Goal: Task Accomplishment & Management: Complete application form

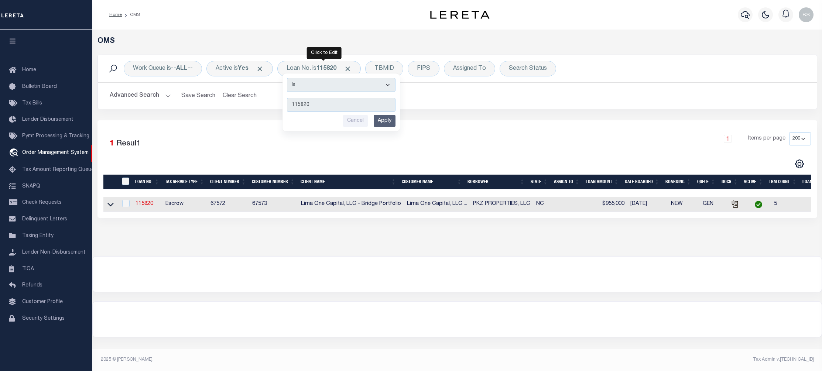
select select "200"
type input "10022482"
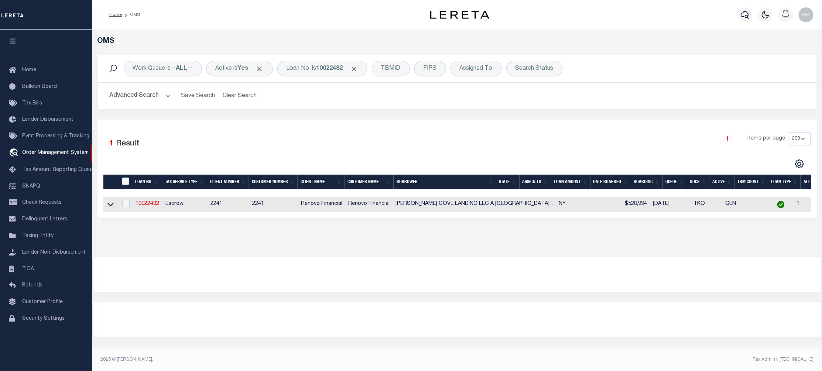
click at [114, 204] on link at bounding box center [110, 203] width 8 height 5
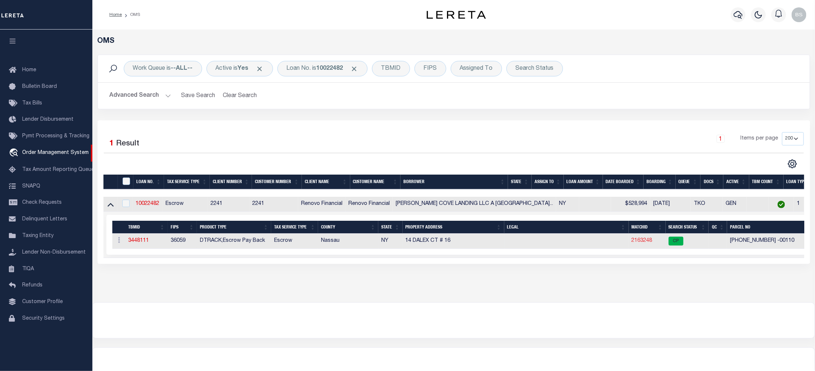
click at [632, 241] on link "2163248" at bounding box center [642, 240] width 21 height 5
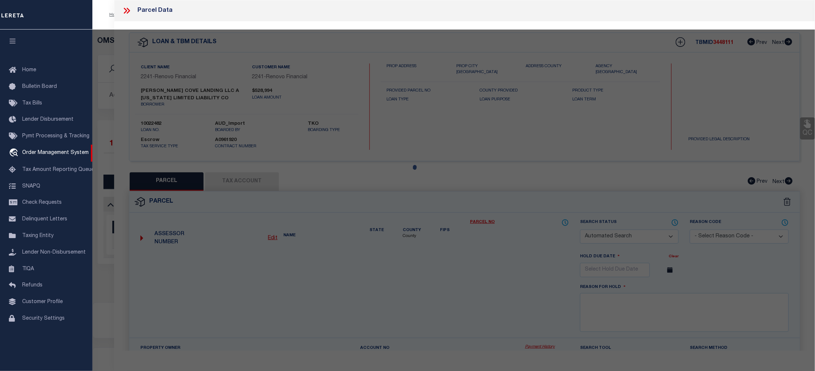
checkbox input "false"
select select "CP"
type input "PIRONI,ANGELO & SILVANA"
select select "ATL"
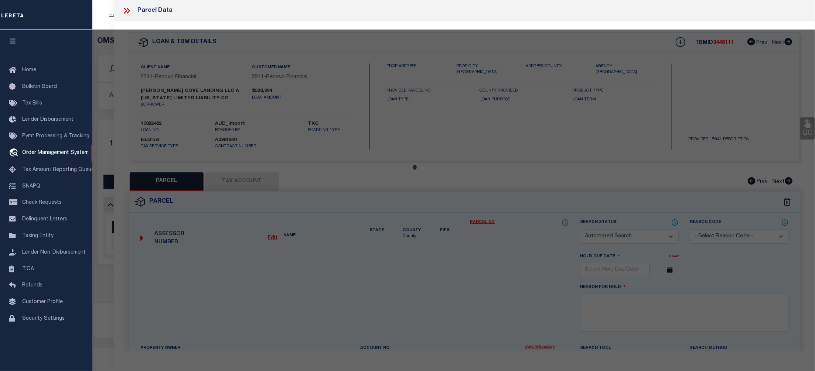
select select "ADD"
type input "14 DALEX CT , #16"
checkbox input "false"
type input "GLEN COVE, NY 11542"
type textarea "TOWN #4 SCH DIST 005"
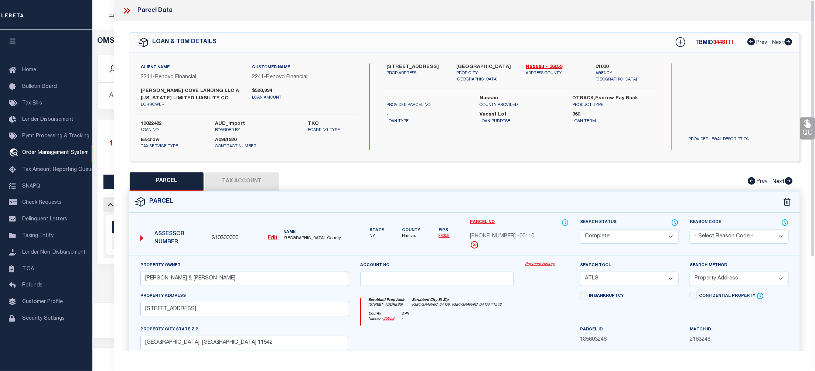
click at [544, 267] on link "Payment History" at bounding box center [547, 264] width 44 height 6
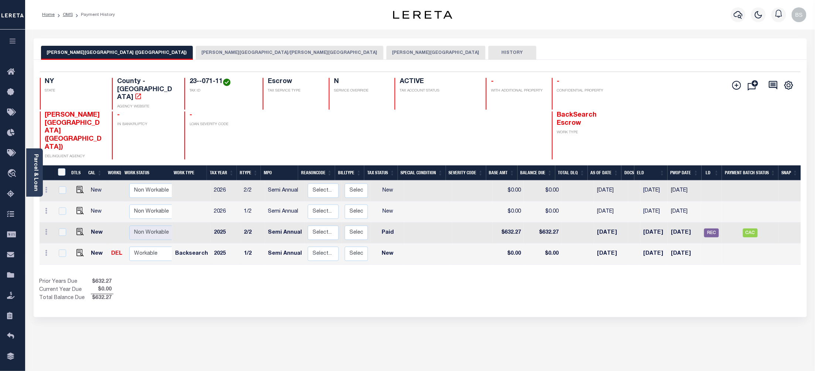
click at [196, 51] on button "[PERSON_NAME][GEOGRAPHIC_DATA]/[PERSON_NAME][GEOGRAPHIC_DATA]" at bounding box center [290, 53] width 188 height 14
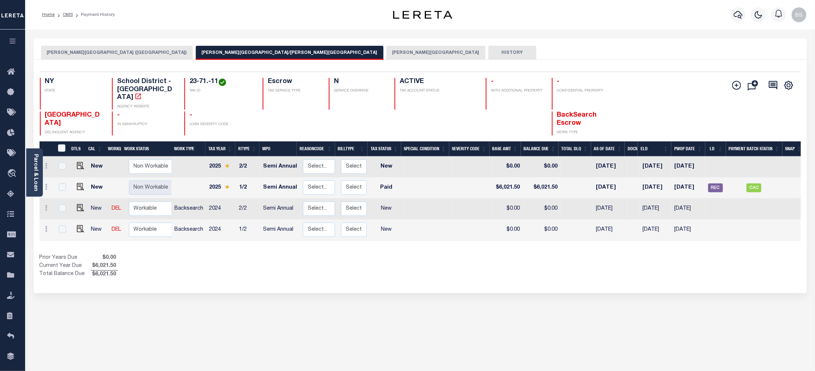
click at [386, 49] on button "[PERSON_NAME][GEOGRAPHIC_DATA]" at bounding box center [435, 53] width 99 height 14
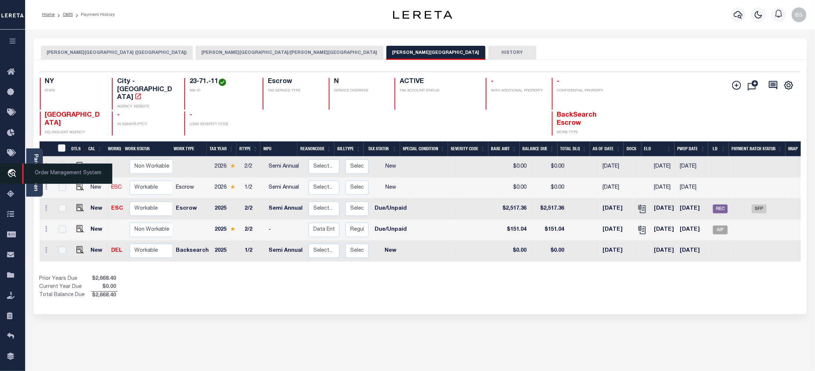
click at [51, 174] on span "Order Management System" at bounding box center [67, 174] width 90 height 20
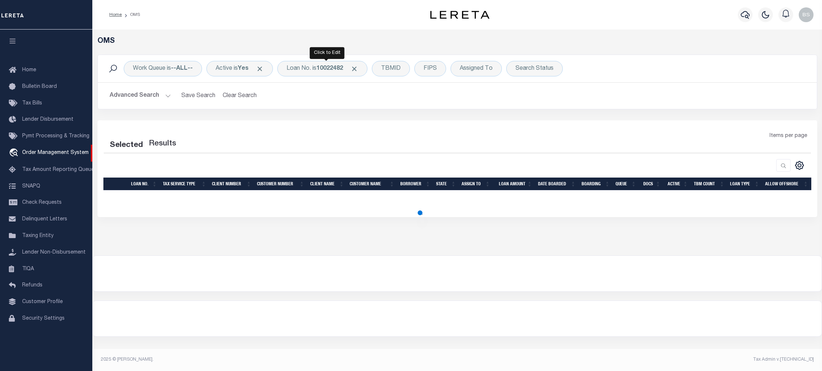
select select "200"
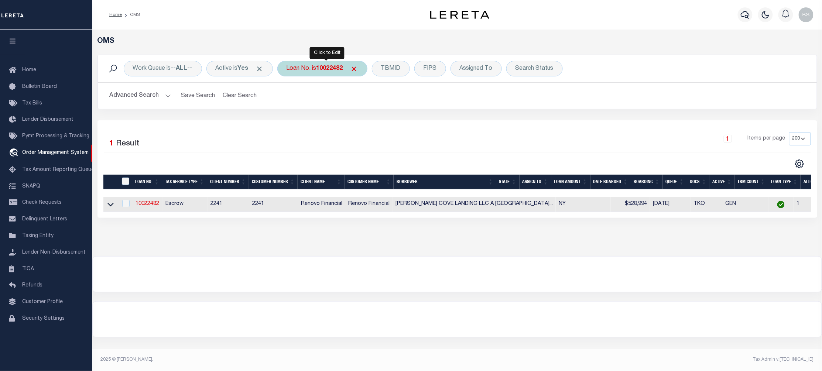
click at [315, 67] on div "Loan No. is 10022482" at bounding box center [322, 69] width 90 height 16
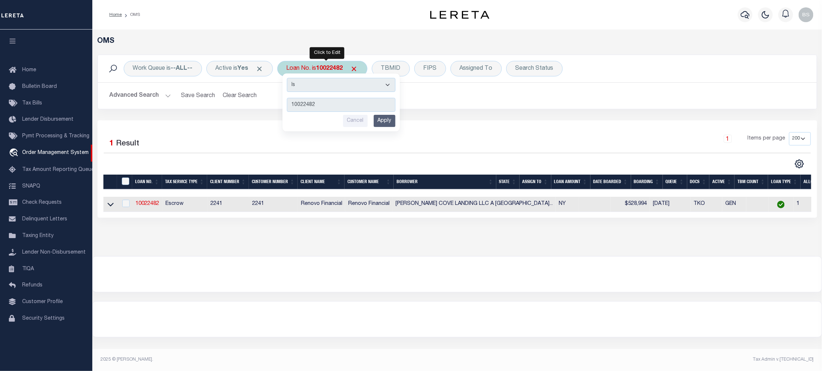
type input "25152ND"
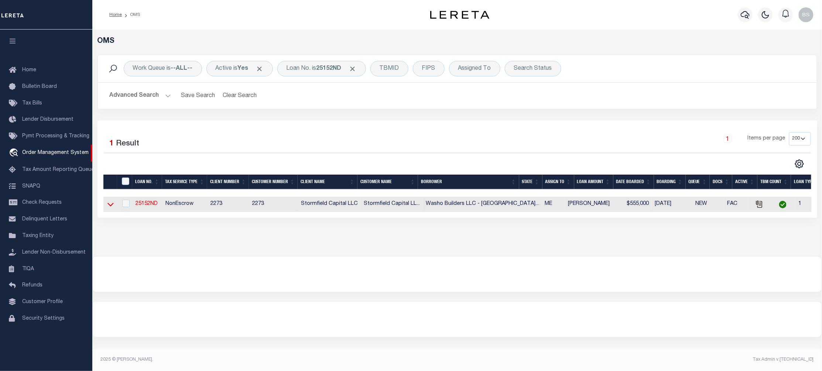
click at [112, 204] on icon at bounding box center [110, 205] width 6 height 8
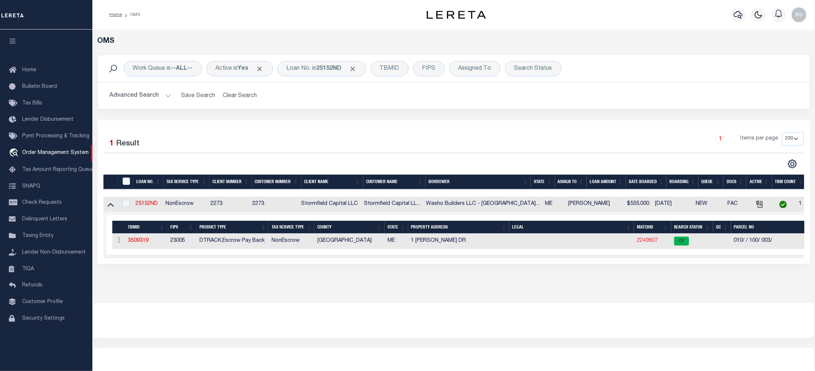
click at [647, 241] on link "2249607" at bounding box center [647, 240] width 21 height 5
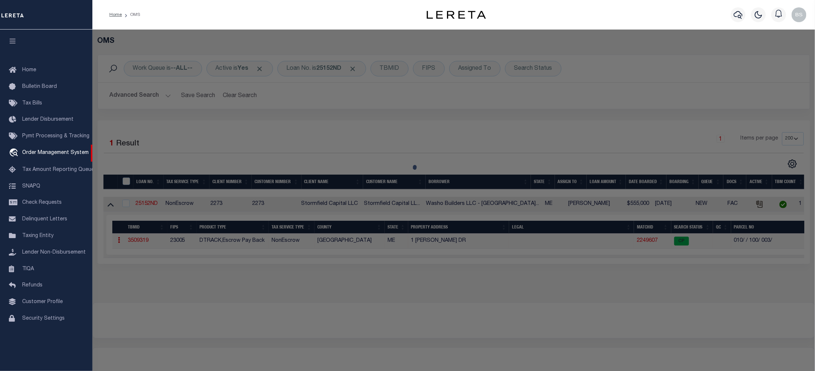
checkbox input "false"
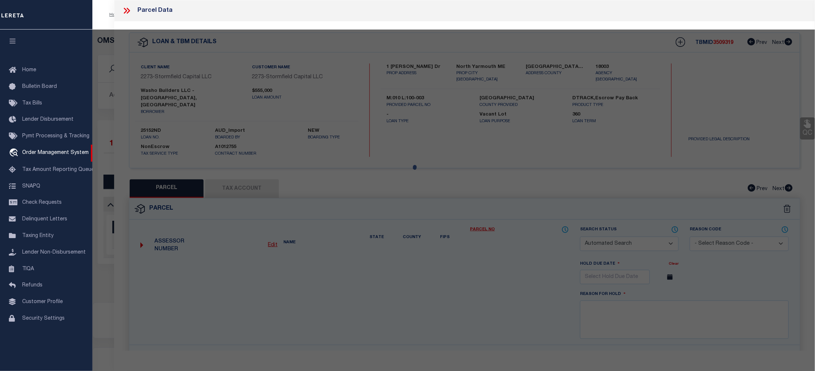
select select "CP"
type input "WASHO, MICHAEL M."
select select "AGW"
select select "ADD"
type input "DELWIN DRIVE"
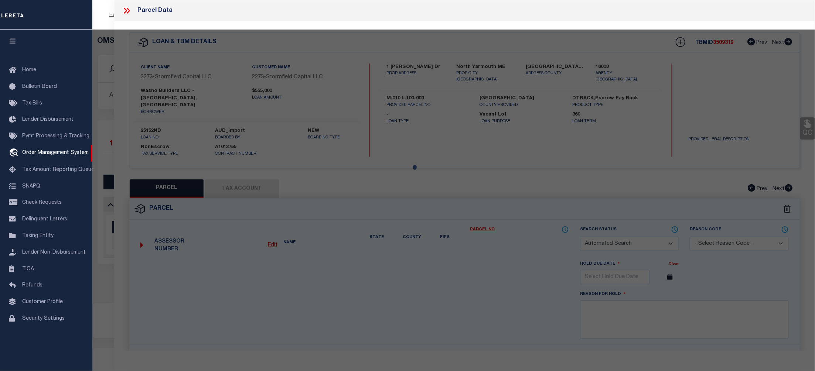
type input "North Yarmouth ME"
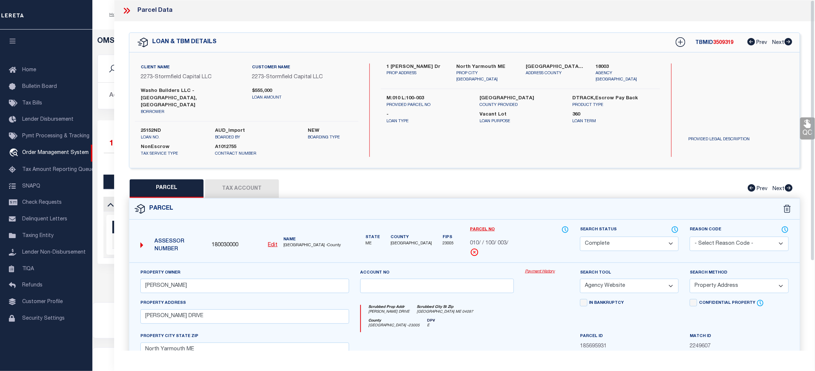
click at [543, 269] on link "Payment History" at bounding box center [547, 272] width 44 height 6
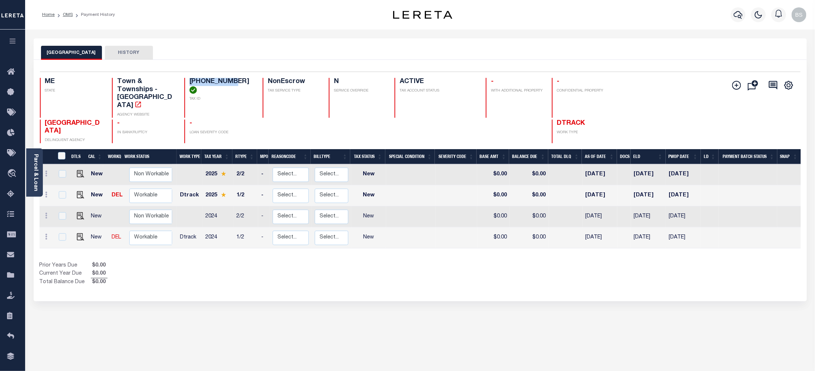
drag, startPoint x: 228, startPoint y: 81, endPoint x: 189, endPoint y: 80, distance: 38.4
click at [189, 80] on h4 "010-100-003" at bounding box center [221, 86] width 65 height 16
copy h4 "010-100-003"
click at [414, 328] on div "NORTH YARMOUTH TOWN HISTORY Selected 4 Results" at bounding box center [420, 246] width 784 height 417
click at [49, 172] on span "Order Management System" at bounding box center [67, 174] width 90 height 20
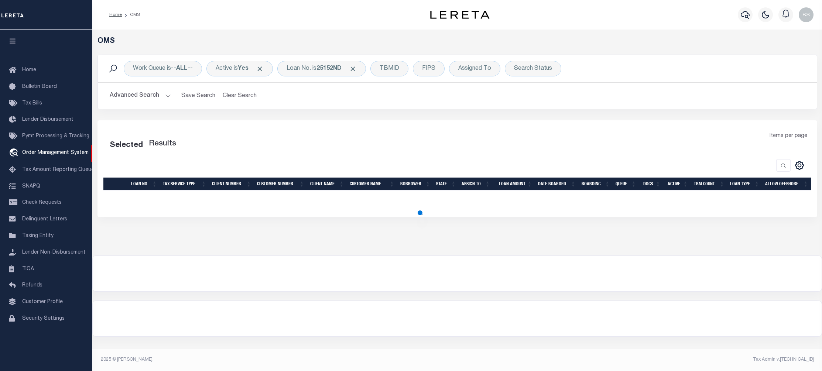
select select "200"
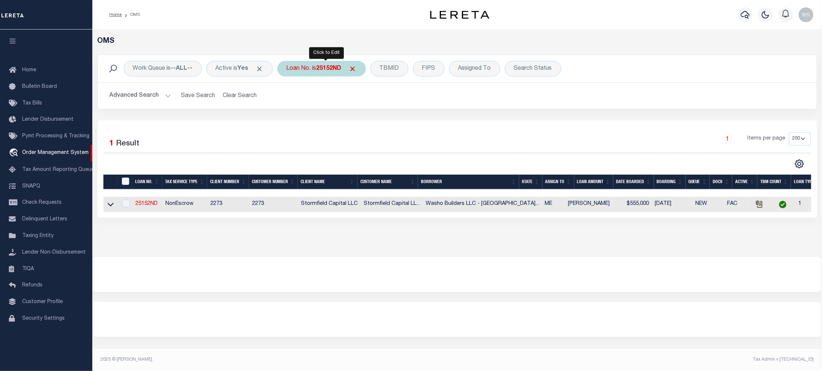
click at [322, 69] on b "25152ND" at bounding box center [329, 69] width 25 height 6
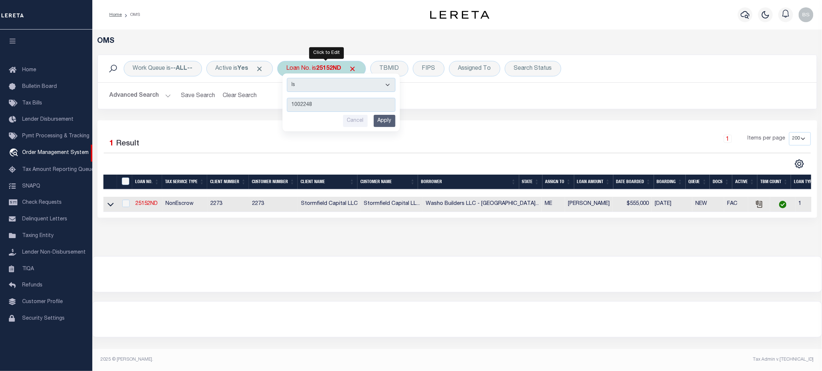
type input "10022482"
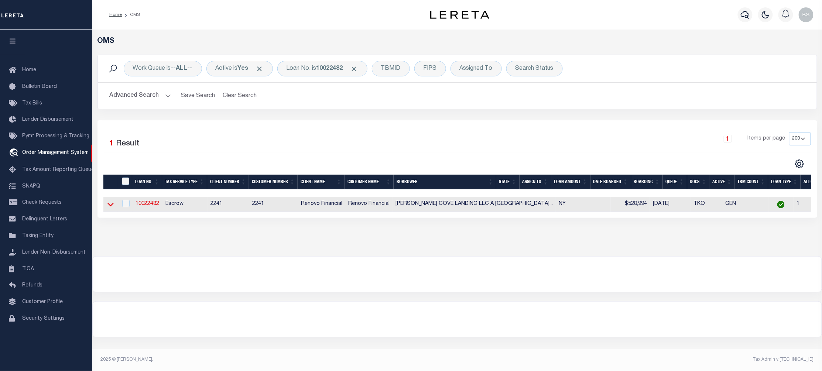
click at [110, 203] on icon at bounding box center [110, 205] width 6 height 8
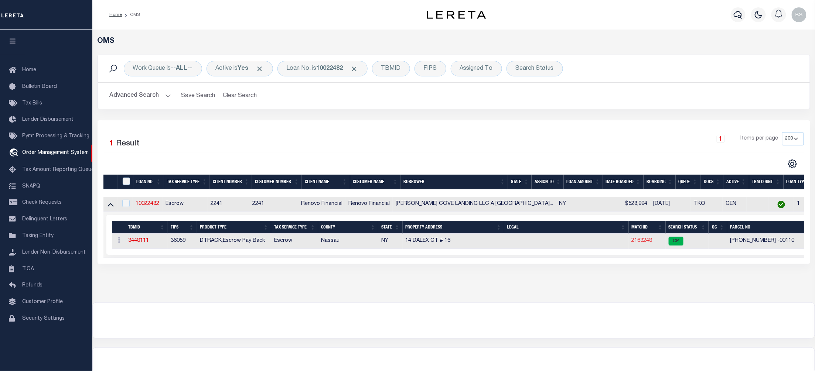
click at [632, 242] on link "2163248" at bounding box center [642, 240] width 21 height 5
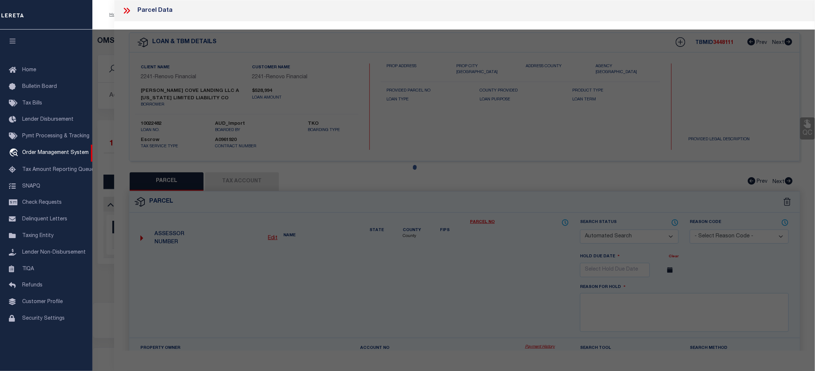
checkbox input "false"
select select "CP"
type input "[PERSON_NAME] & [PERSON_NAME]"
select select "ATL"
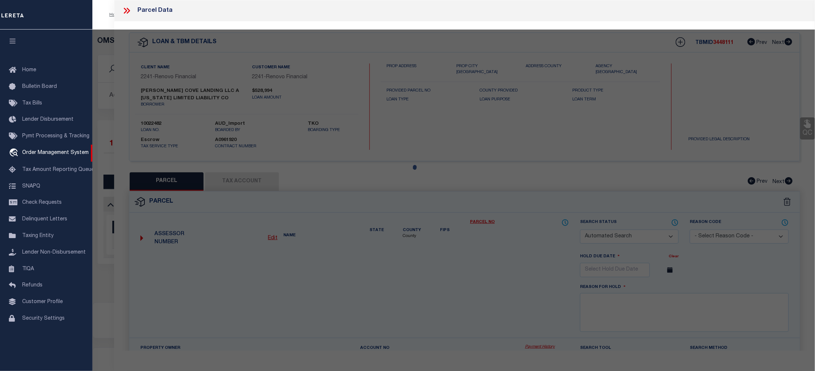
select select "ADD"
type input "[STREET_ADDRESS]"
checkbox input "false"
type input "GLEN COVE, NY 11542"
type textarea "TOWN #4 SCH DIST 005"
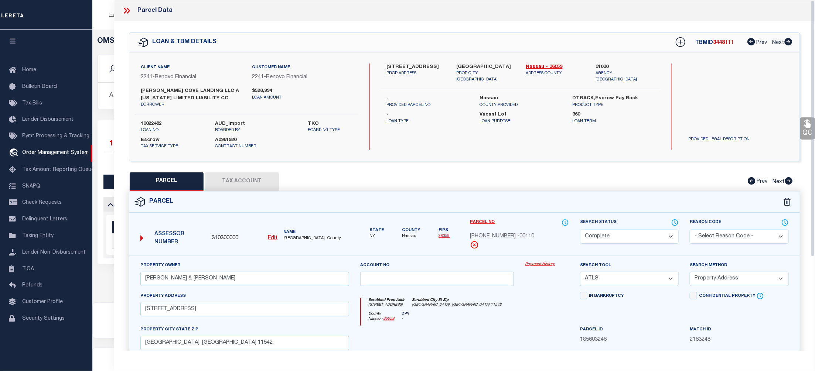
click at [544, 267] on link "Payment History" at bounding box center [547, 264] width 44 height 6
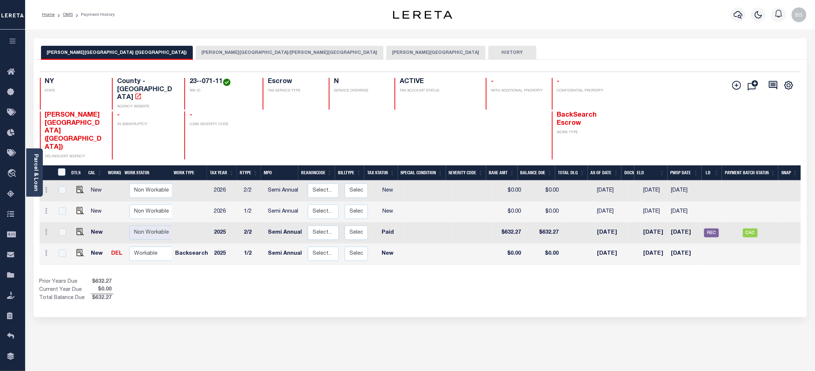
drag, startPoint x: 253, startPoint y: 49, endPoint x: 232, endPoint y: 52, distance: 21.7
click at [386, 48] on button "GLEN COVE CITY" at bounding box center [435, 53] width 99 height 14
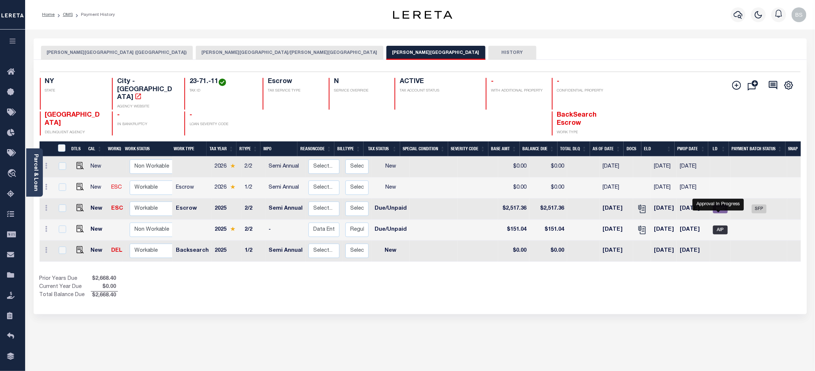
click at [720, 226] on span "AIP" at bounding box center [720, 230] width 15 height 9
checkbox input "true"
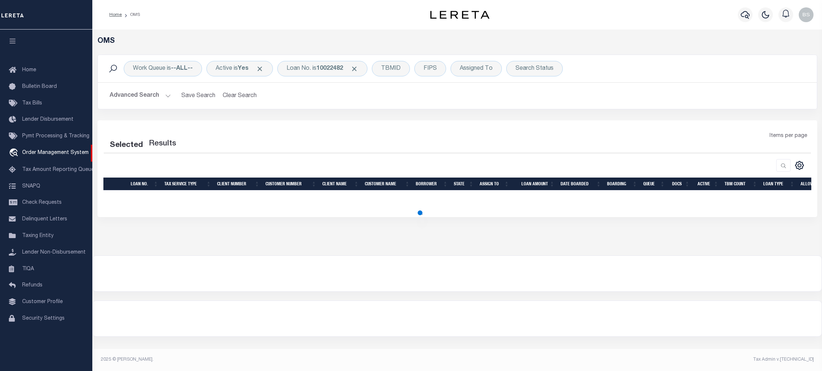
select select "200"
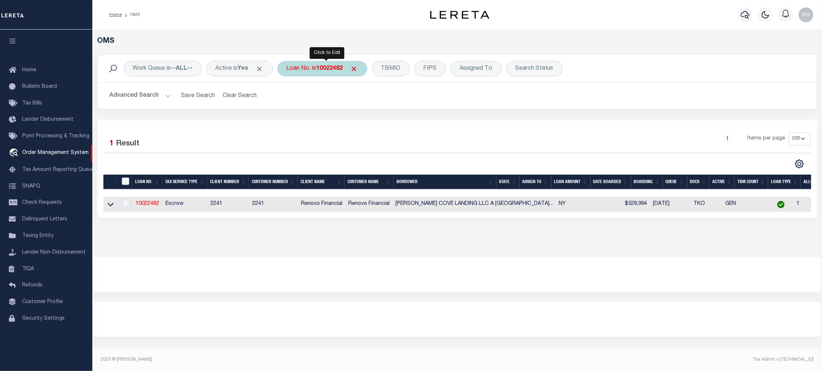
click at [311, 70] on div "Loan No. is 10022482" at bounding box center [322, 69] width 90 height 16
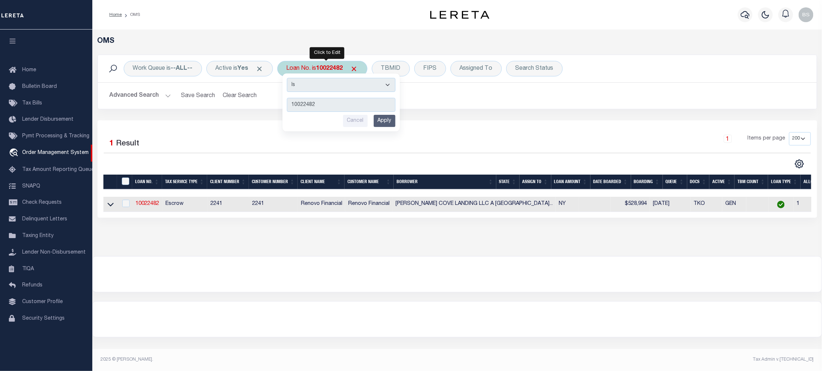
type input "40005917"
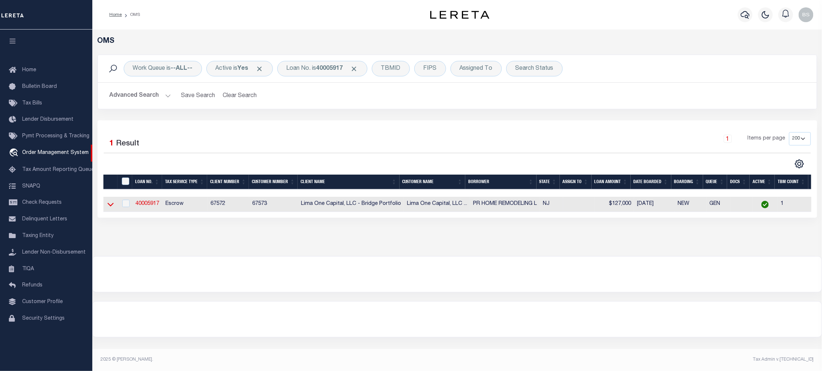
click at [113, 207] on icon at bounding box center [110, 205] width 6 height 8
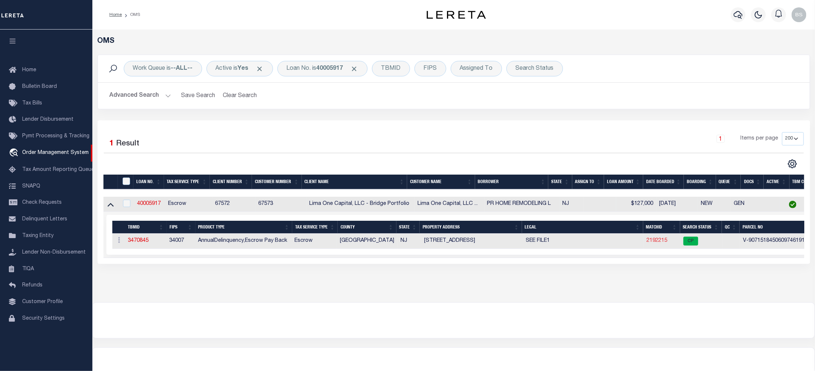
click at [655, 241] on link "2192215" at bounding box center [657, 240] width 21 height 5
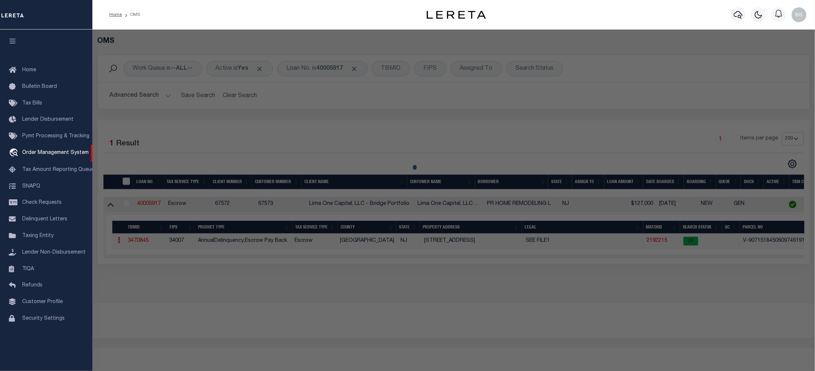
checkbox input "false"
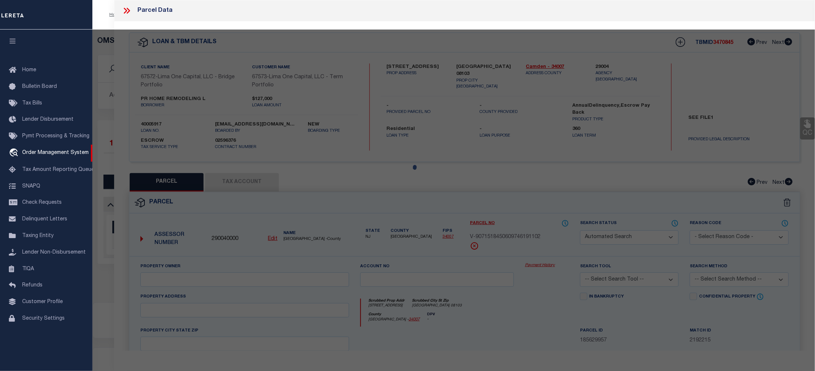
select select "CP"
select select "AGW"
select select "ADD"
type input "[STREET_ADDRESS]"
checkbox input "false"
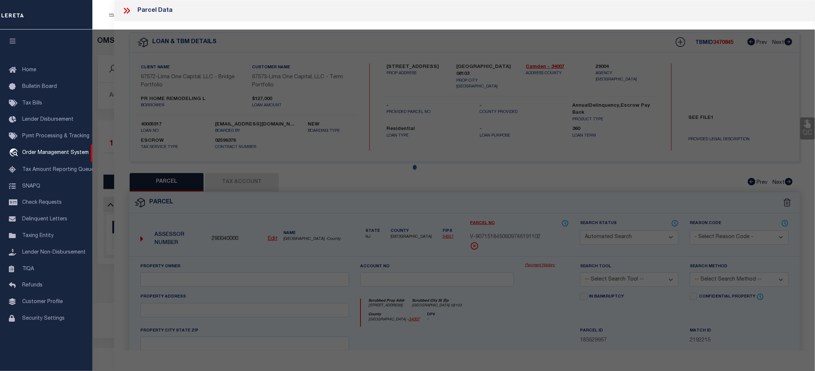
type input "[GEOGRAPHIC_DATA] 08103"
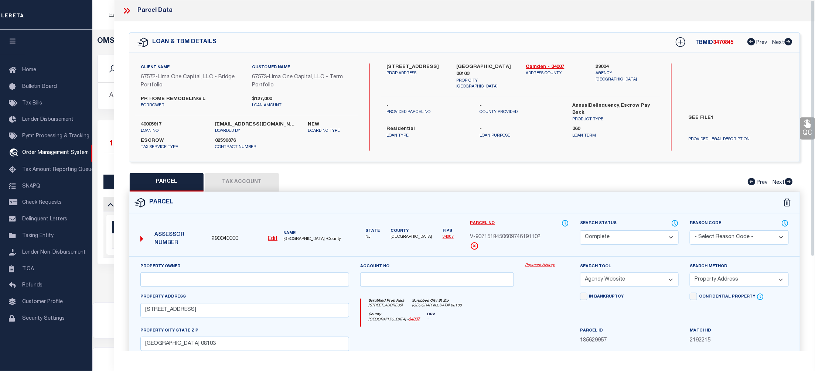
click at [540, 267] on link "Payment History" at bounding box center [547, 266] width 44 height 6
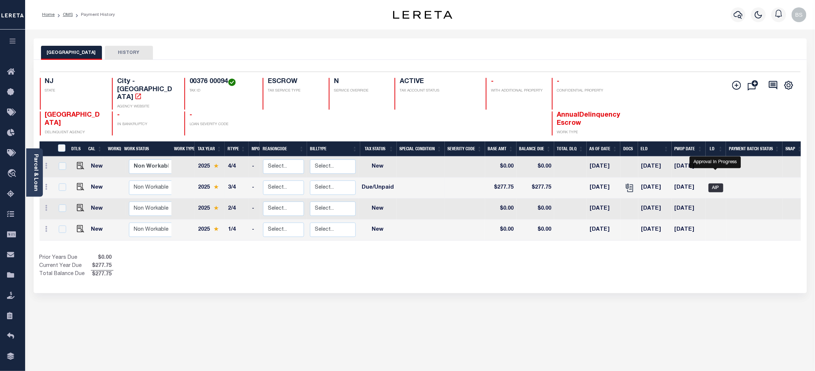
click at [714, 184] on span "AIP" at bounding box center [715, 188] width 15 height 9
checkbox input "true"
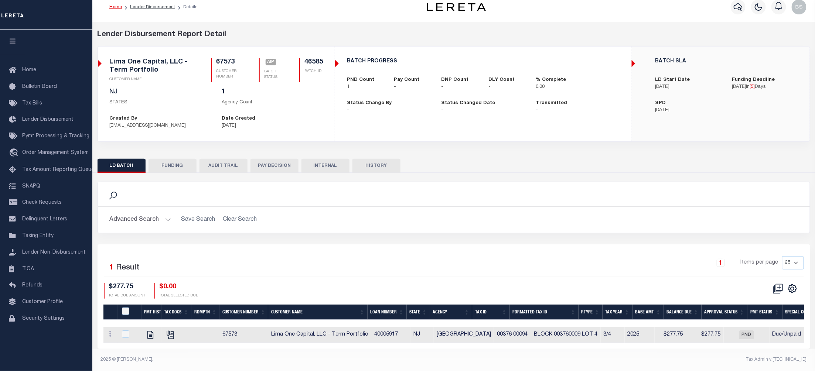
scroll to position [14, 0]
click at [496, 198] on div "Search" at bounding box center [454, 194] width 712 height 24
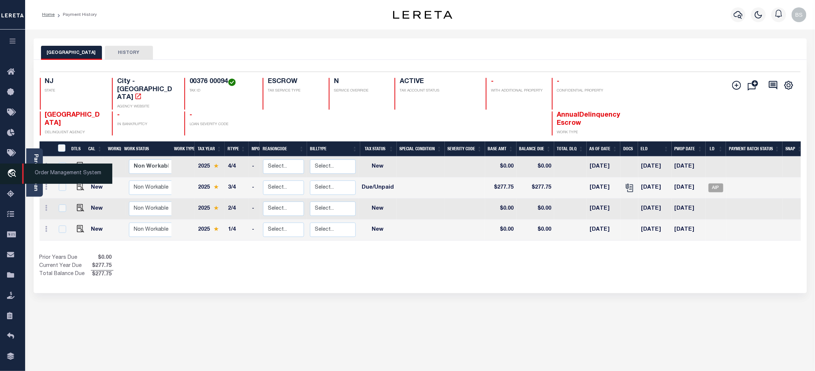
click at [67, 175] on span "Order Management System" at bounding box center [67, 174] width 90 height 20
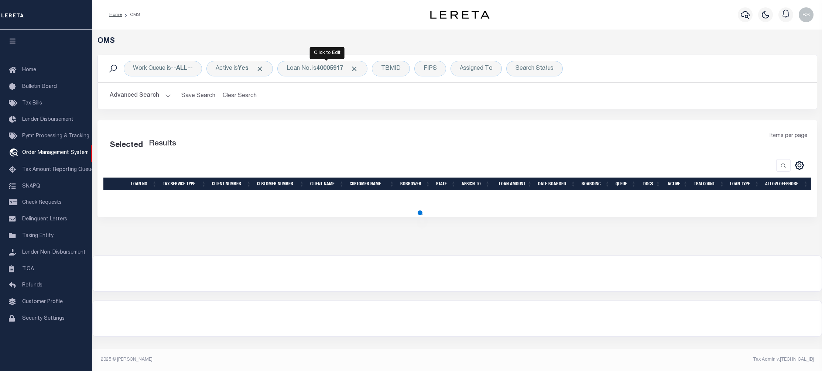
select select "200"
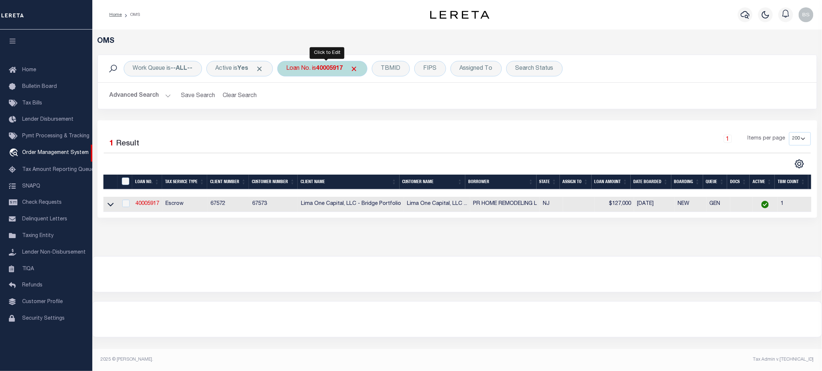
click at [325, 70] on b "40005917" at bounding box center [330, 69] width 27 height 6
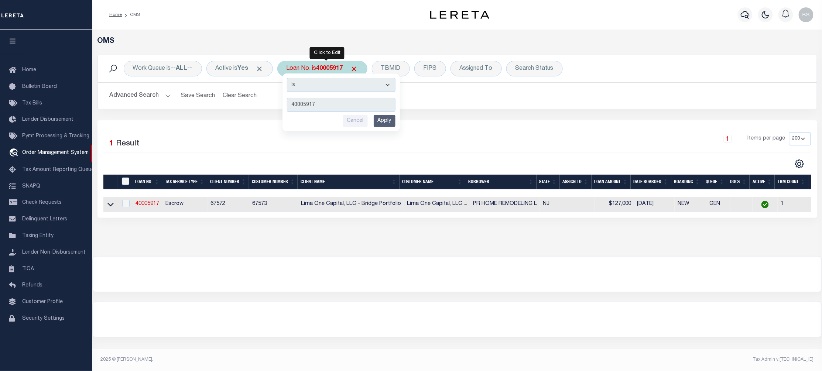
type input "40004917"
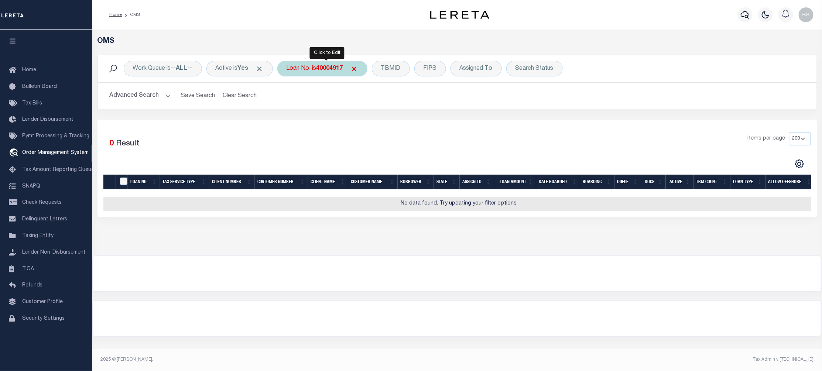
click at [309, 72] on div "Loan No. is 40004917" at bounding box center [322, 69] width 90 height 16
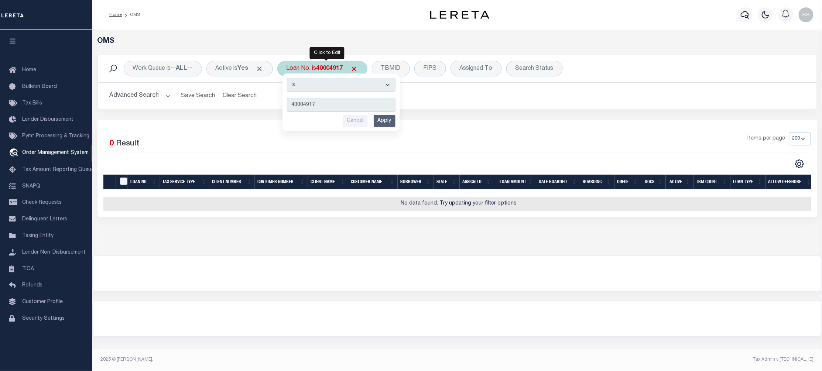
click at [329, 102] on input "40004917" at bounding box center [341, 105] width 109 height 14
type input "40004917"
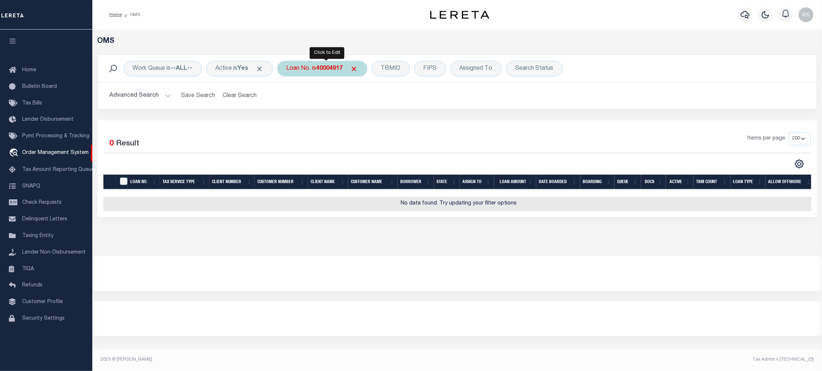
click at [312, 70] on div "Loan No. is 40004917" at bounding box center [322, 69] width 90 height 16
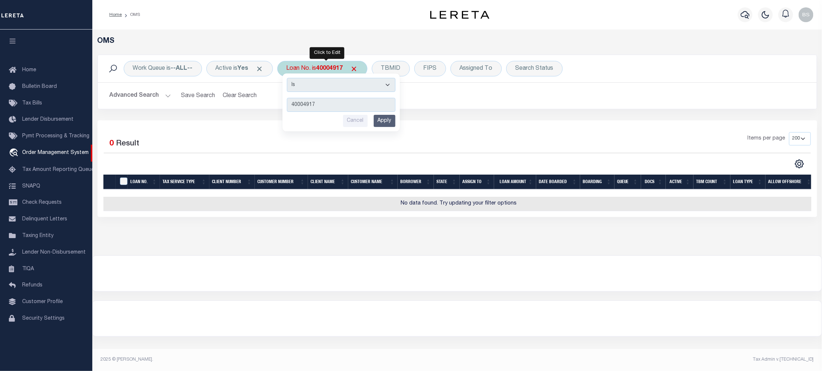
type input "40005917"
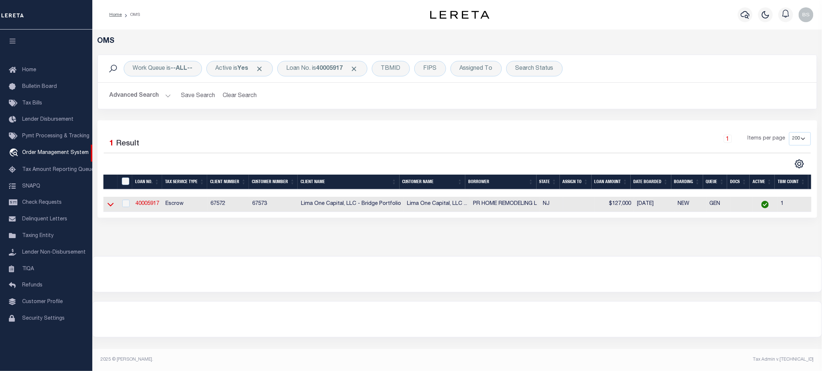
click at [109, 205] on icon at bounding box center [110, 205] width 6 height 8
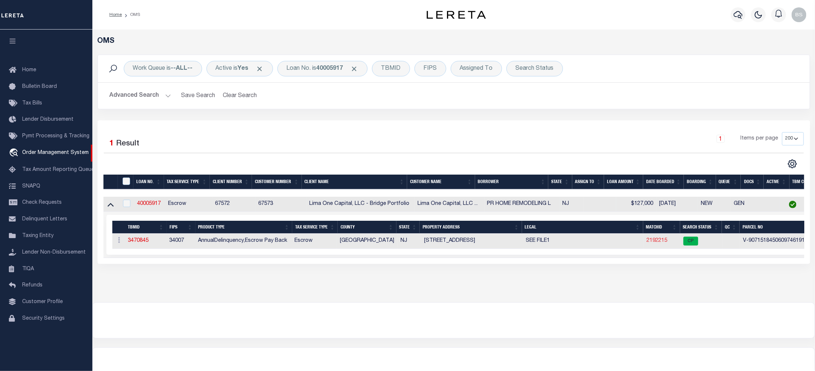
click at [656, 241] on link "2192215" at bounding box center [657, 240] width 21 height 5
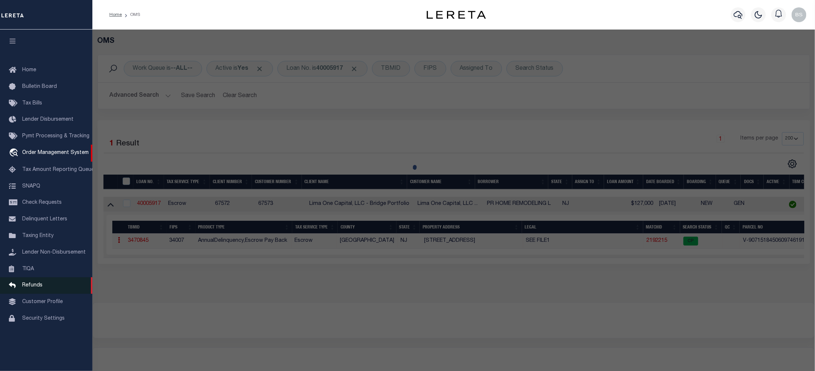
checkbox input "false"
select select "CP"
select select "AGW"
select select "ADD"
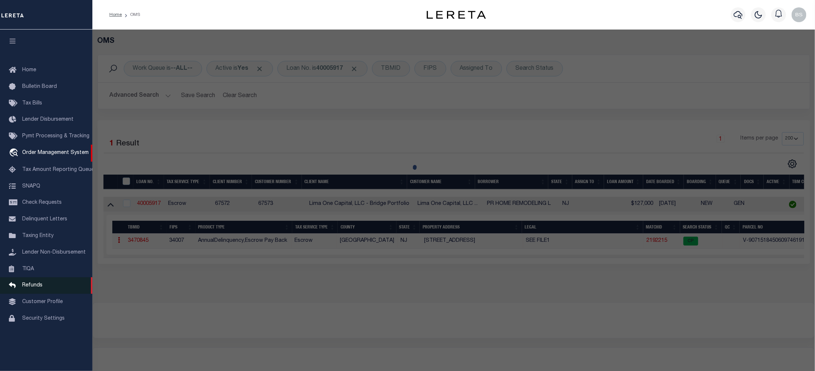
type input "815 WALNUT STREET"
checkbox input "false"
type input "CAMDEN NJ 08103"
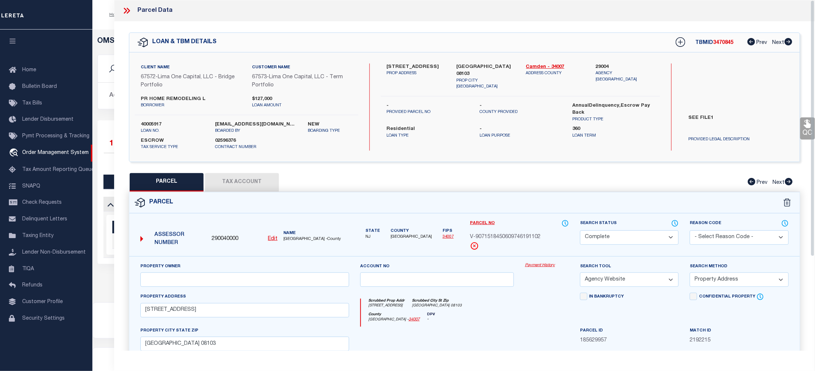
click at [548, 267] on link "Payment History" at bounding box center [547, 266] width 44 height 6
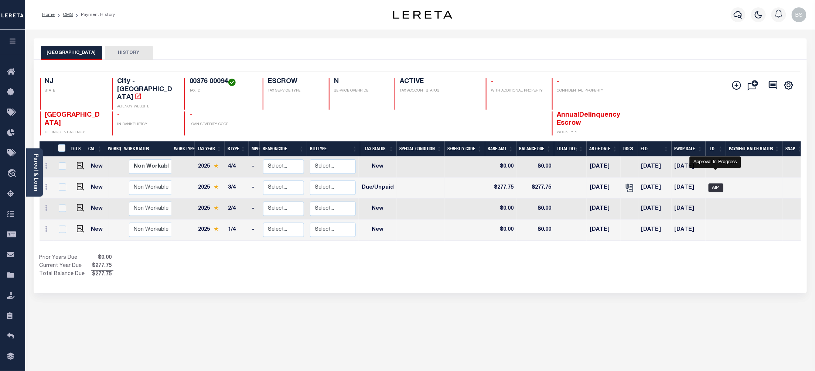
click at [721, 184] on span "AIP" at bounding box center [715, 188] width 15 height 9
checkbox input "true"
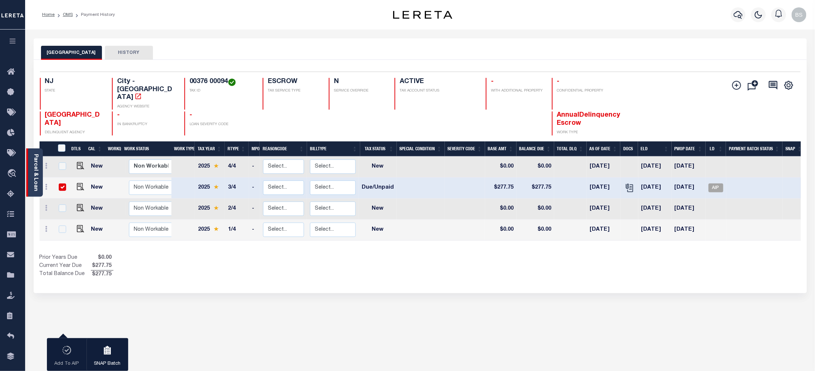
click at [35, 164] on link "Parcel & Loan" at bounding box center [35, 172] width 5 height 37
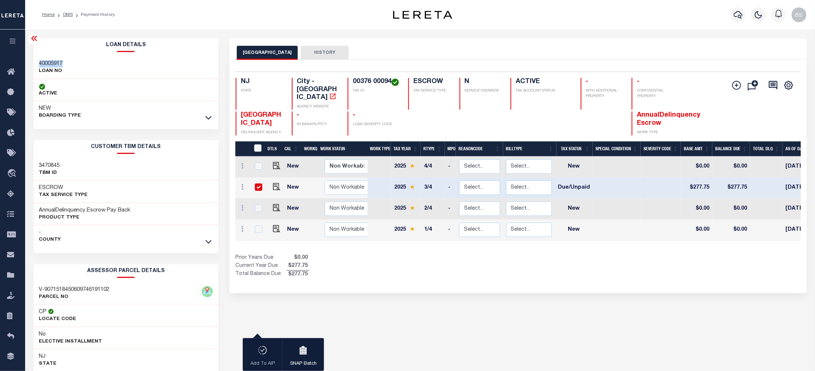
drag, startPoint x: 70, startPoint y: 65, endPoint x: 40, endPoint y: 66, distance: 30.0
click at [40, 66] on div "40005917 LOAN NO" at bounding box center [126, 68] width 185 height 23
copy h3 "40005917"
click at [49, 175] on span "Order Management System" at bounding box center [67, 174] width 90 height 20
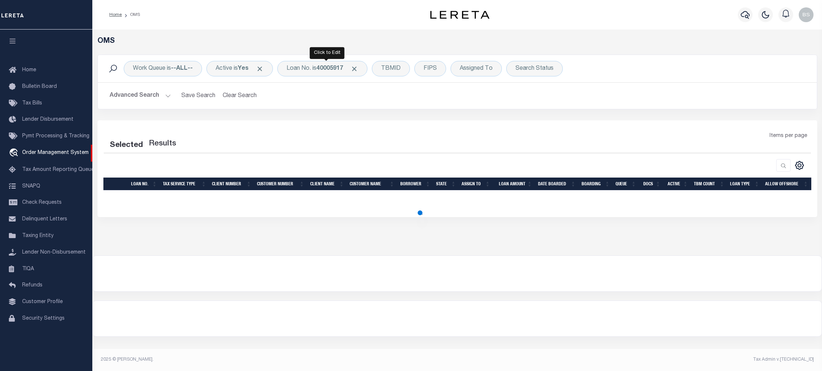
select select "200"
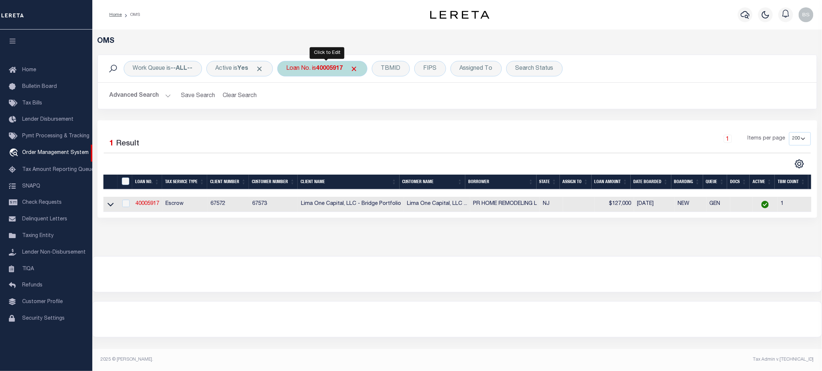
click at [316, 72] on div "Loan No. is 40005917" at bounding box center [322, 69] width 90 height 16
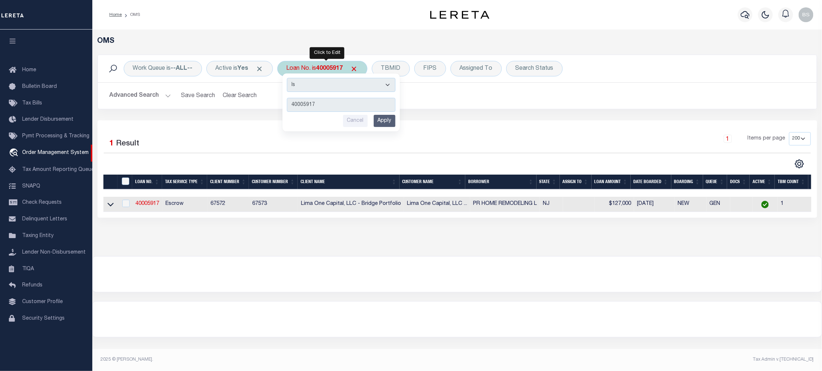
type input "120995"
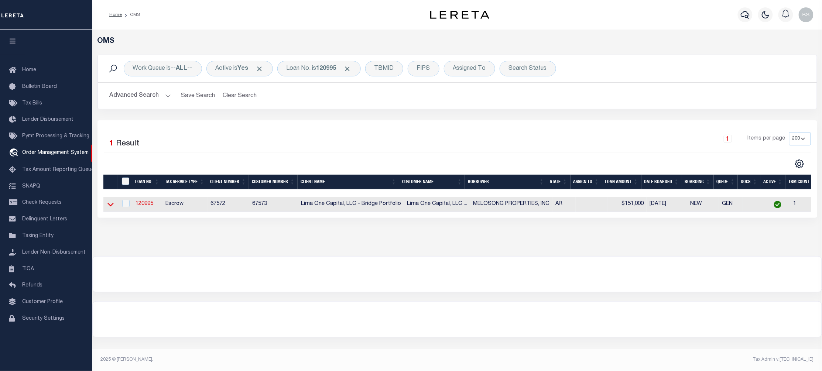
click at [110, 207] on icon at bounding box center [110, 205] width 6 height 8
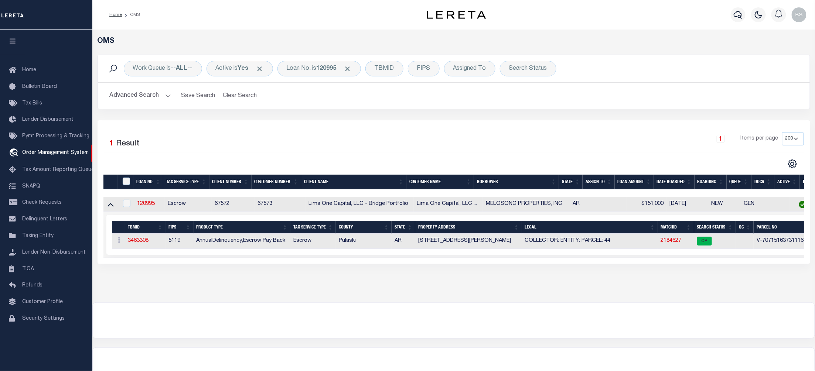
click at [670, 239] on td "2184627" at bounding box center [676, 241] width 36 height 15
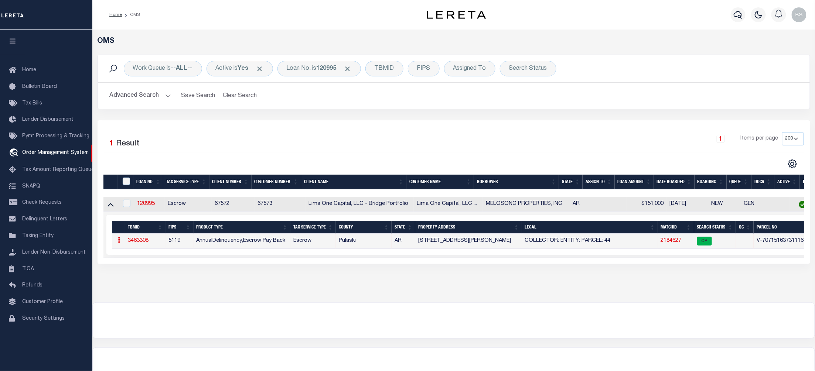
click at [672, 241] on link "2184627" at bounding box center [671, 240] width 21 height 5
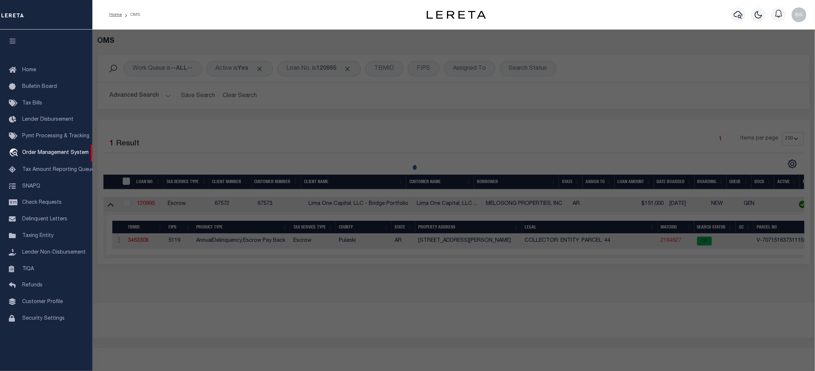
checkbox input "false"
select select "CP"
select select "AGW"
select select
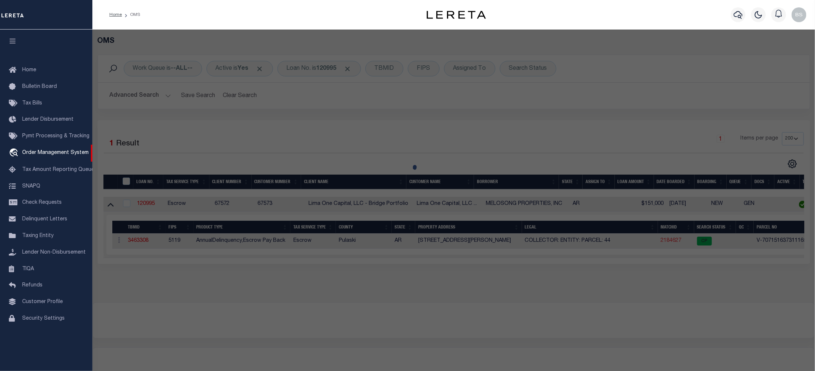
type input "[STREET_ADDRESS][PERSON_NAME]"
checkbox input "false"
type input "LITTLE ROCK AR 72204"
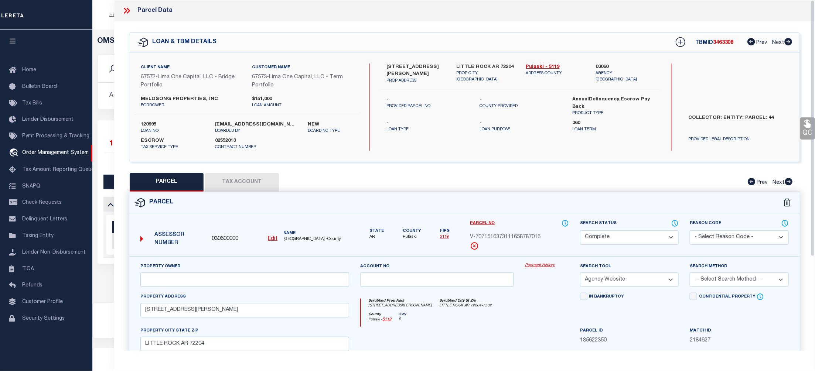
click at [541, 269] on link "Payment History" at bounding box center [547, 266] width 44 height 6
click at [127, 10] on icon at bounding box center [127, 11] width 10 height 10
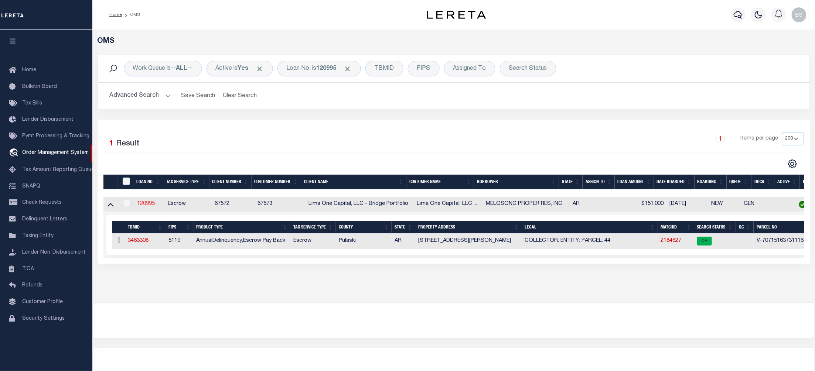
click at [151, 205] on link "120995" at bounding box center [146, 203] width 18 height 5
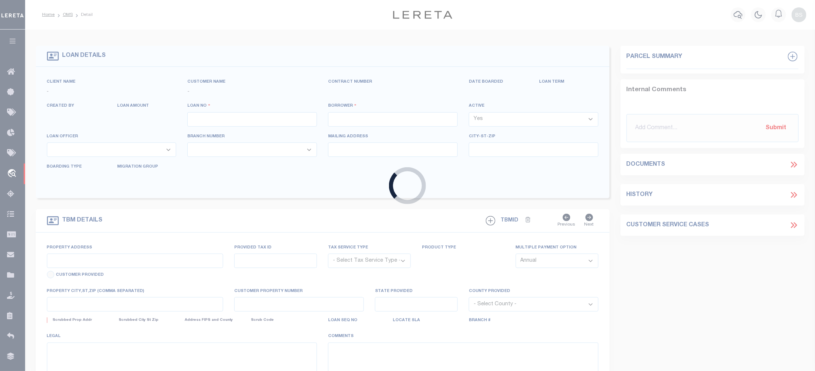
type input "120995"
type input "MELOSONG PROPERTIES, INC"
select select
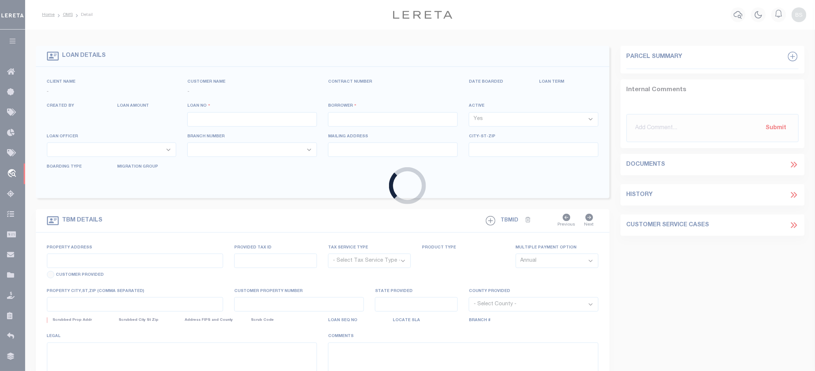
select select
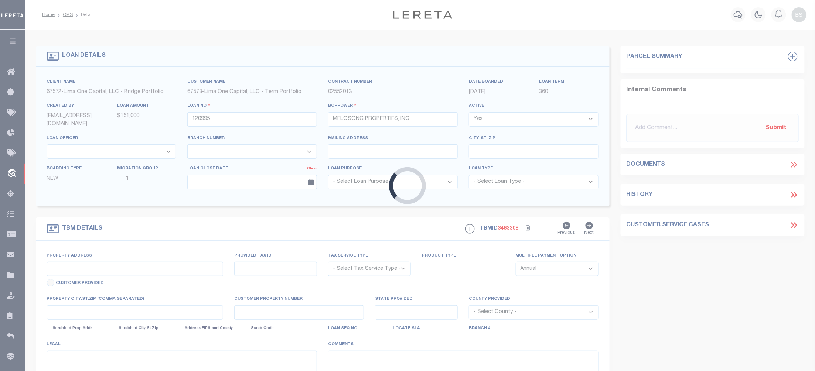
type input "[STREET_ADDRESS][PERSON_NAME]"
radio input "true"
select select "Escrow"
select select
type input "LITTLE ROCK AR 72204"
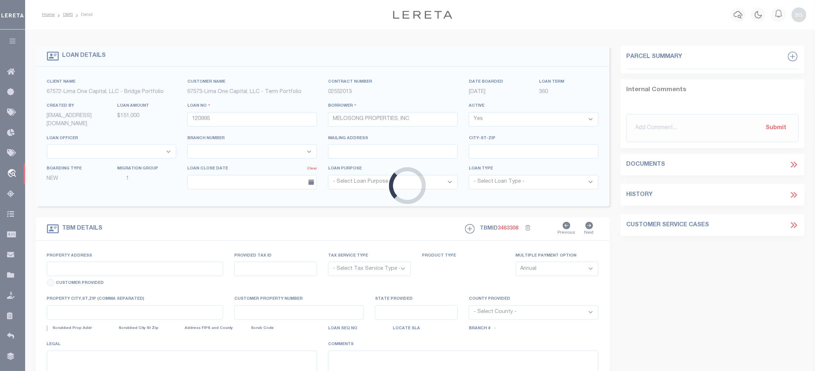
type input "120995-1"
type input "AR"
type textarea "COLLECTOR: ENTITY: PARCEL: 44"
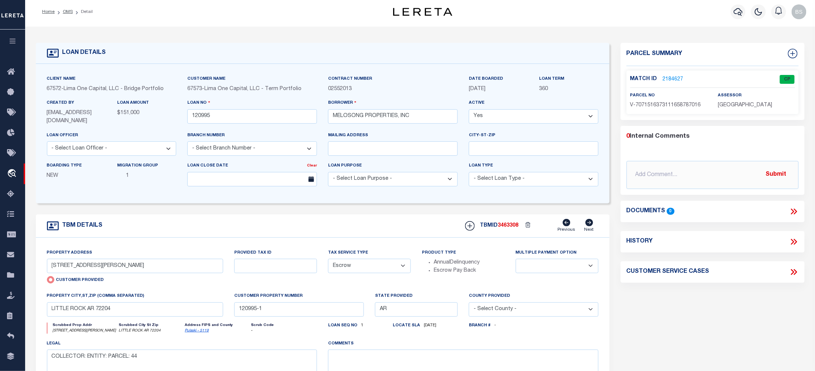
scroll to position [49, 0]
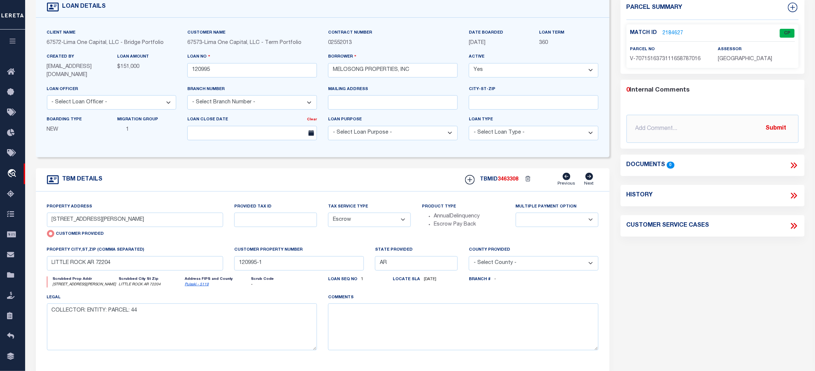
click at [677, 33] on link "2184627" at bounding box center [673, 34] width 21 height 8
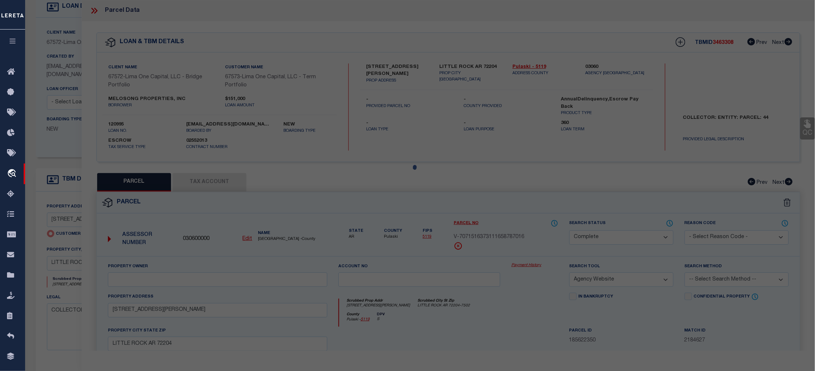
select select "AS"
select select
checkbox input "false"
select select "CP"
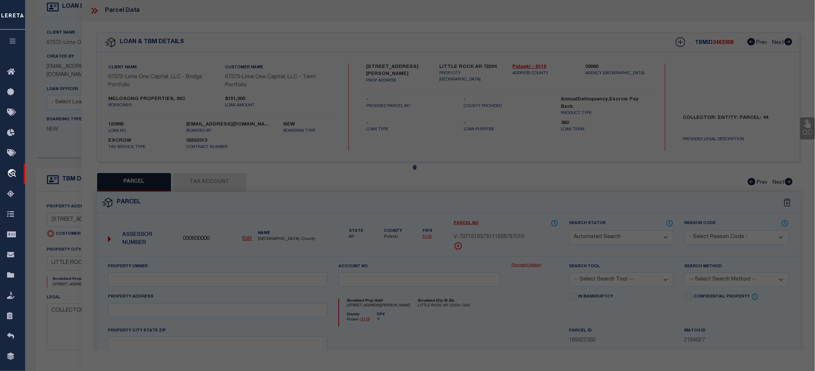
select select "AGW"
select select
type input "[STREET_ADDRESS][PERSON_NAME]"
checkbox input "false"
type input "LITTLE ROCK AR 72204"
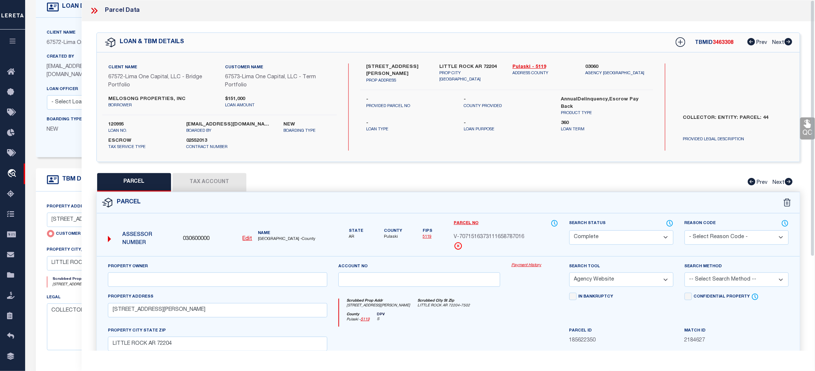
click at [519, 267] on link "Payment History" at bounding box center [534, 266] width 47 height 6
